Goal: Use online tool/utility: Utilize a website feature to perform a specific function

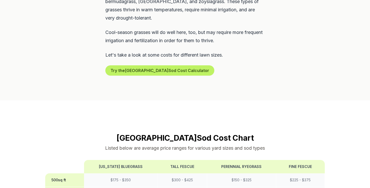
scroll to position [322, 0]
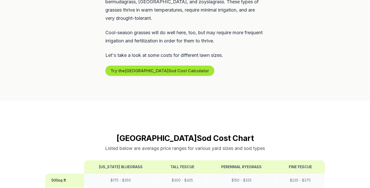
click at [164, 65] on button "Try the Kaysville Sod Cost Calculator" at bounding box center [159, 70] width 109 height 10
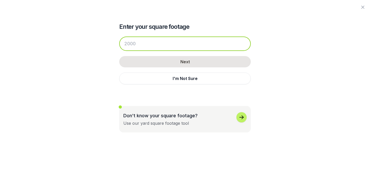
click at [152, 44] on input "number" at bounding box center [184, 43] width 131 height 14
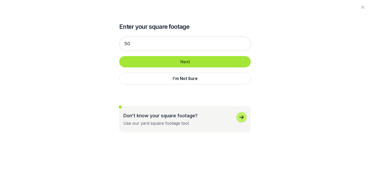
click at [174, 60] on button "Next" at bounding box center [184, 61] width 131 height 11
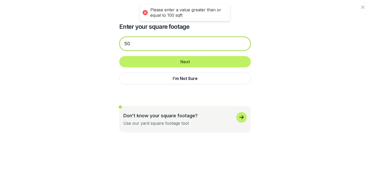
click at [142, 44] on input "50" at bounding box center [184, 43] width 131 height 14
drag, startPoint x: 142, startPoint y: 44, endPoint x: 120, endPoint y: 44, distance: 21.6
click at [120, 44] on input "50" at bounding box center [184, 43] width 131 height 14
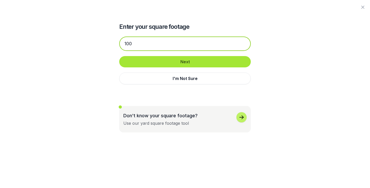
type input "100"
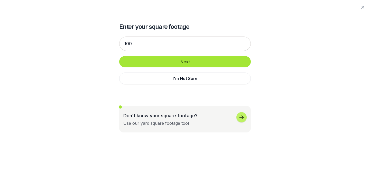
click at [163, 61] on button "Next" at bounding box center [184, 61] width 131 height 11
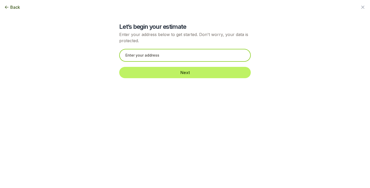
click at [158, 57] on input "text" at bounding box center [184, 55] width 131 height 13
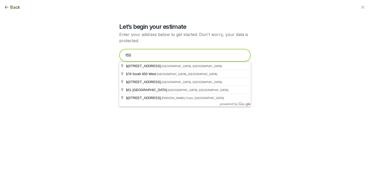
type input "1554"
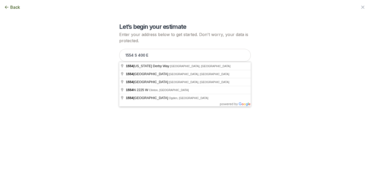
type input "1554 S 400 E"
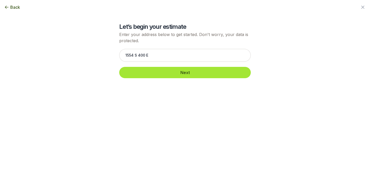
click at [186, 72] on button "Next" at bounding box center [184, 72] width 131 height 11
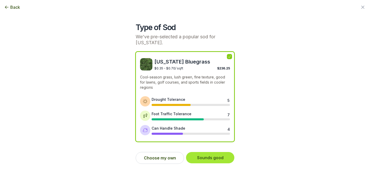
click at [215, 155] on button "Sounds good" at bounding box center [210, 157] width 48 height 11
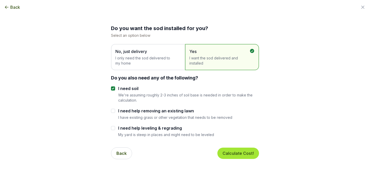
click at [249, 154] on button "Calculate Cost!" at bounding box center [238, 152] width 42 height 11
